Goal: Task Accomplishment & Management: Complete application form

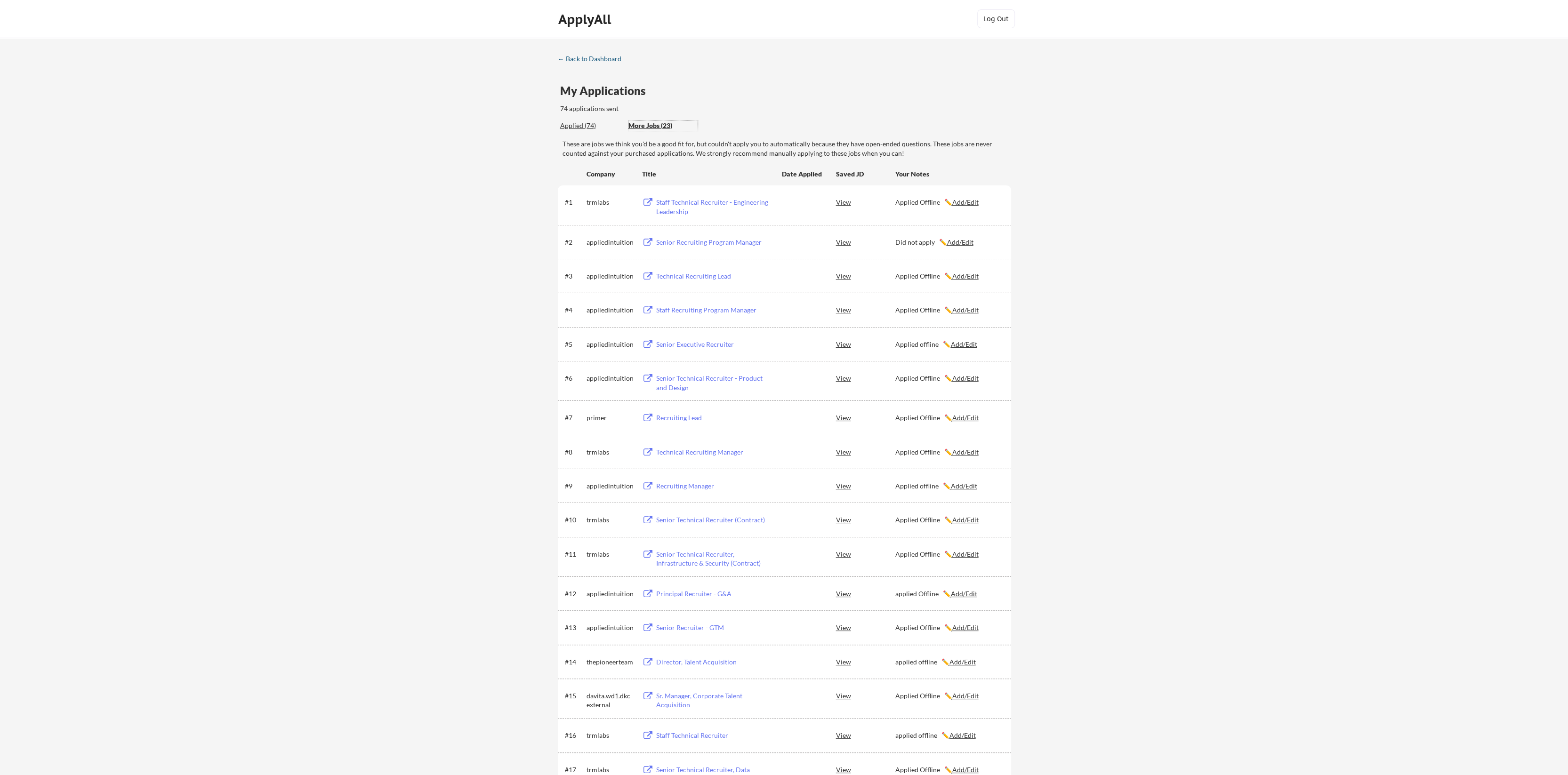
click at [575, 58] on div "← Back to Dashboard" at bounding box center [593, 58] width 71 height 7
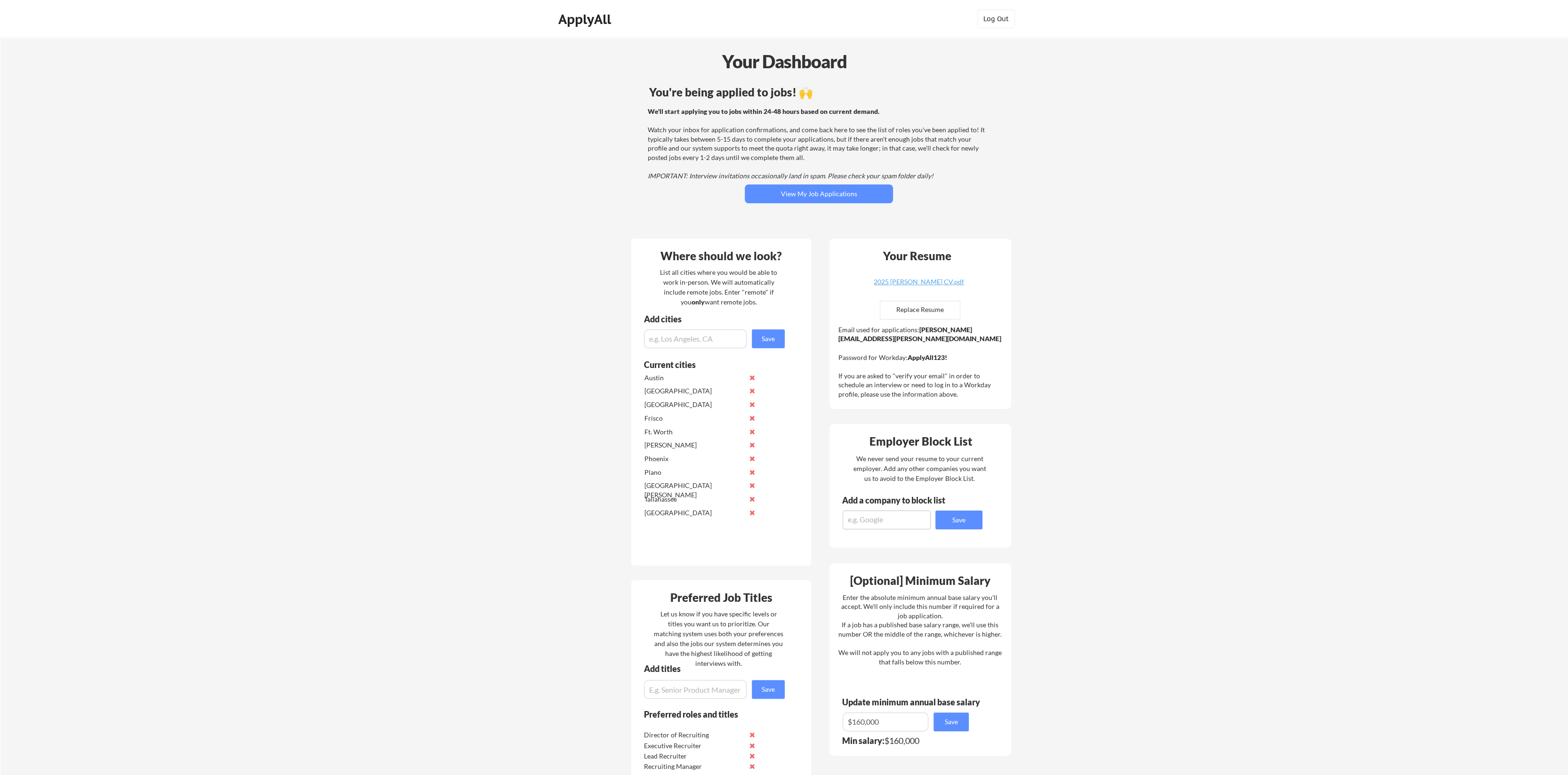
click at [909, 306] on input "file" at bounding box center [920, 310] width 80 height 18
type input "C:\fakepath\2025 Jonathan Miller CV.pdf"
click at [1131, 364] on div "Your Dashboard You're being applied to jobs! 🙌 We'll start applying you to jobs…" at bounding box center [784, 560] width 1567 height 1044
